Goal: Find specific page/section: Find specific page/section

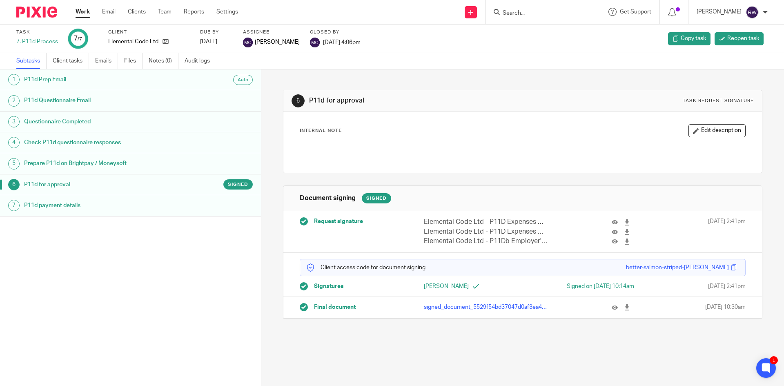
drag, startPoint x: 536, startPoint y: 9, endPoint x: 529, endPoint y: 14, distance: 8.7
click at [536, 9] on form at bounding box center [545, 12] width 87 height 10
click at [529, 14] on input "Search" at bounding box center [538, 13] width 73 height 7
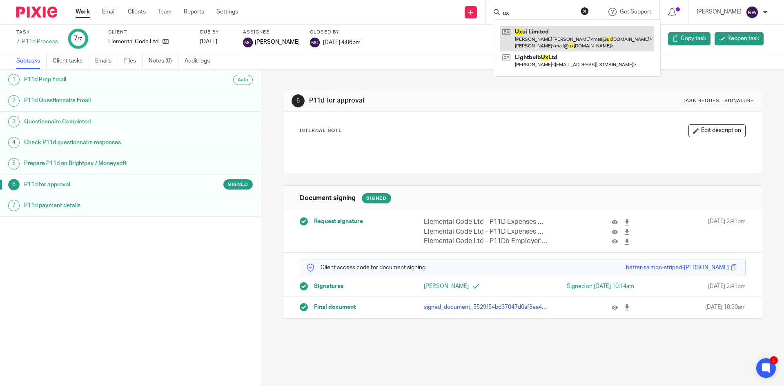
type input "ux"
click at [545, 37] on link at bounding box center [577, 38] width 154 height 25
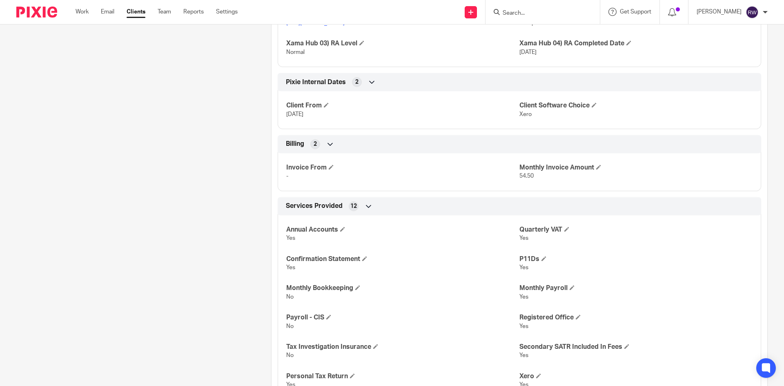
scroll to position [1102, 0]
